Goal: Check status: Check status

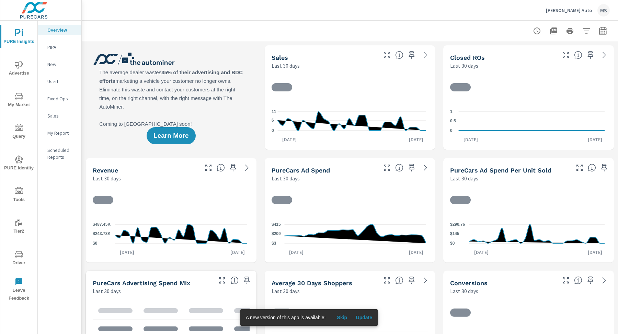
scroll to position [0, 0]
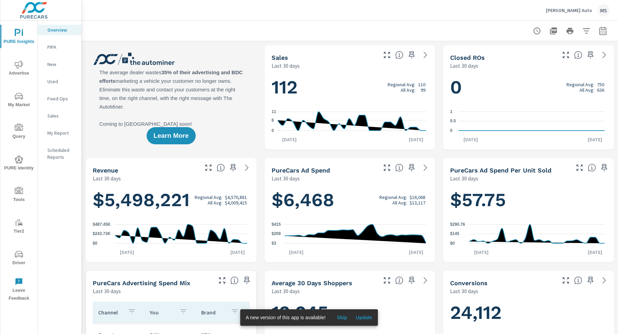
click at [600, 33] on icon "button" at bounding box center [602, 32] width 4 height 3
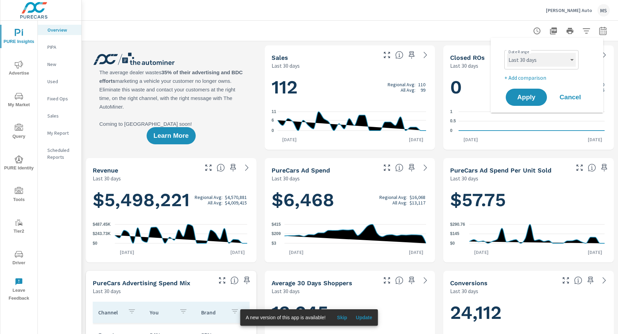
click at [534, 57] on select "Custom [DATE] Last week Last 7 days Last 14 days Last 30 days Last 45 days Last…" at bounding box center [541, 60] width 69 height 14
click at [507, 53] on select "Custom [DATE] Last week Last 7 days Last 14 days Last 30 days Last 45 days Last…" at bounding box center [541, 60] width 69 height 14
select select "Month to date"
click at [526, 101] on span "Apply" at bounding box center [526, 97] width 28 height 7
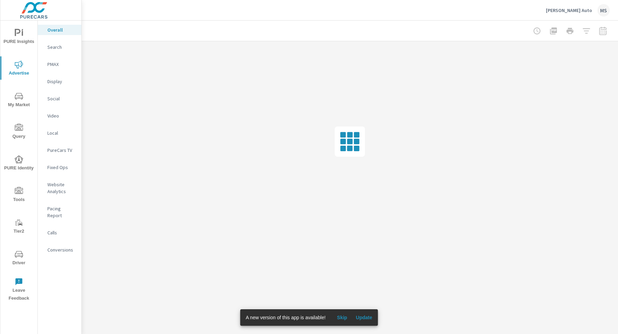
click at [56, 65] on p "PMAX" at bounding box center [61, 64] width 28 height 7
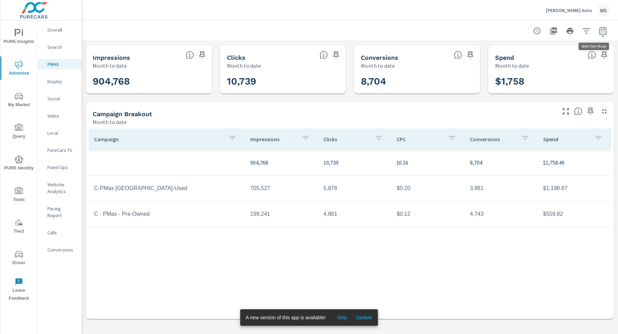
click at [602, 26] on button "button" at bounding box center [603, 31] width 14 height 14
select select "Month to date"
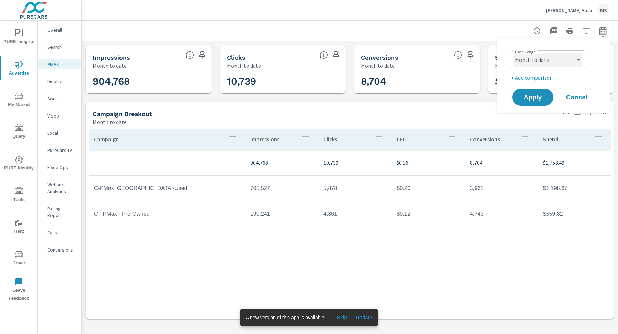
click at [558, 58] on select "Custom [DATE] Last week Last 7 days Last 14 days Last 30 days Last 45 days Last…" at bounding box center [548, 60] width 69 height 14
click at [539, 76] on p "+ Add comparison" at bounding box center [555, 77] width 88 height 8
select select "Previous period"
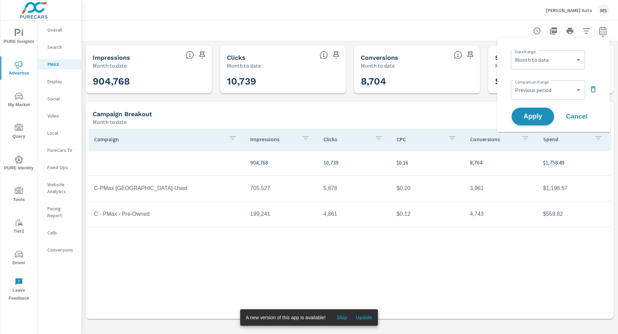
click at [534, 121] on button "Apply" at bounding box center [532, 116] width 43 height 18
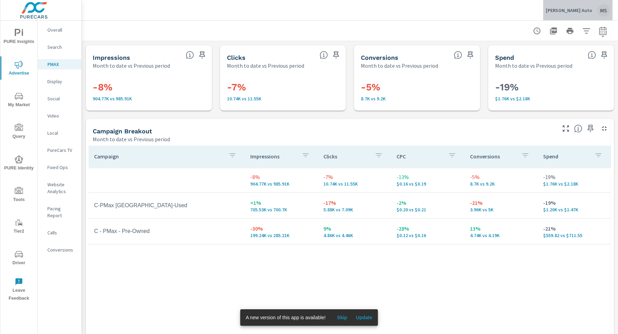
click at [605, 11] on div "MS" at bounding box center [603, 10] width 12 height 12
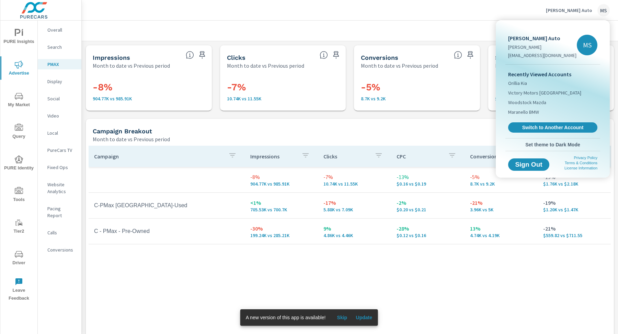
click at [522, 132] on div "Recently Viewed Accounts Orillia Kia Victory Motors [GEOGRAPHIC_DATA] [GEOGRAPH…" at bounding box center [552, 101] width 95 height 73
click at [522, 130] on link "Switch to Another Account" at bounding box center [553, 127] width 92 height 11
